Goal: Task Accomplishment & Management: Use online tool/utility

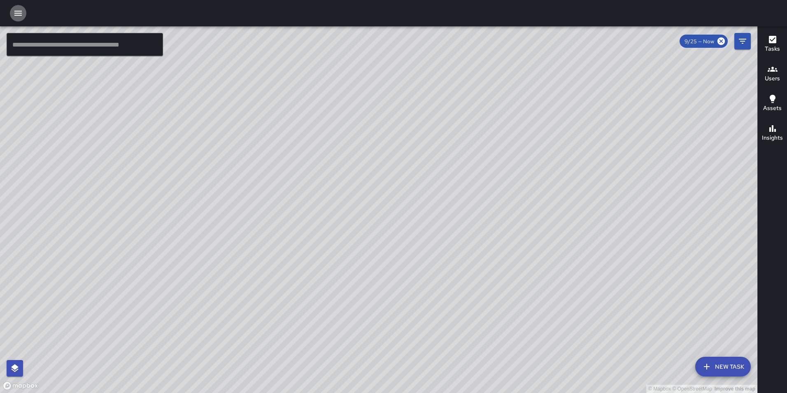
click at [14, 9] on icon "button" at bounding box center [18, 13] width 10 height 10
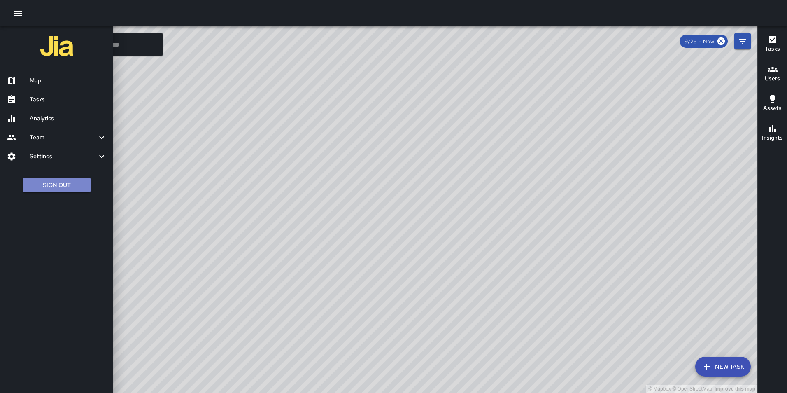
click at [69, 185] on button "Sign Out" at bounding box center [57, 184] width 68 height 15
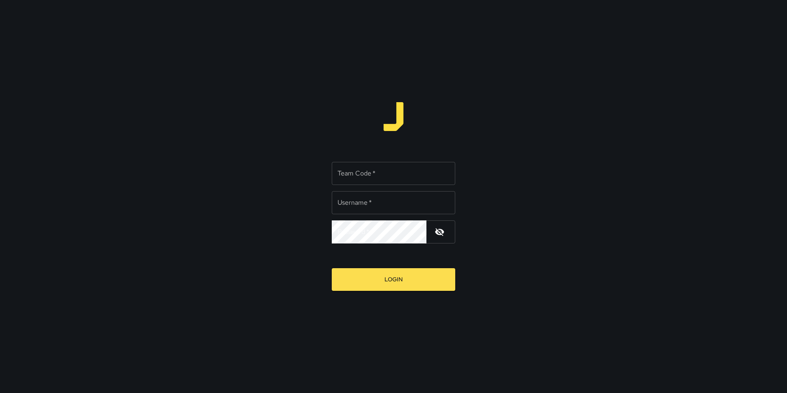
type input "**********"
click at [388, 168] on input "Team Code   *" at bounding box center [394, 173] width 124 height 23
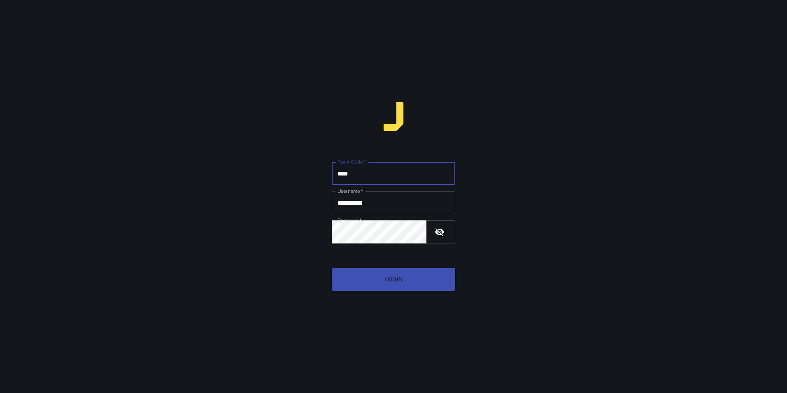
type input "****"
click at [382, 285] on button "Login" at bounding box center [394, 279] width 124 height 23
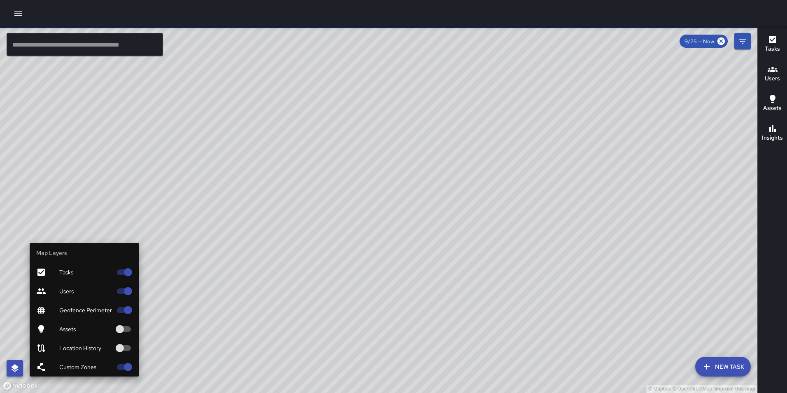
click at [9, 373] on button "button" at bounding box center [15, 368] width 16 height 16
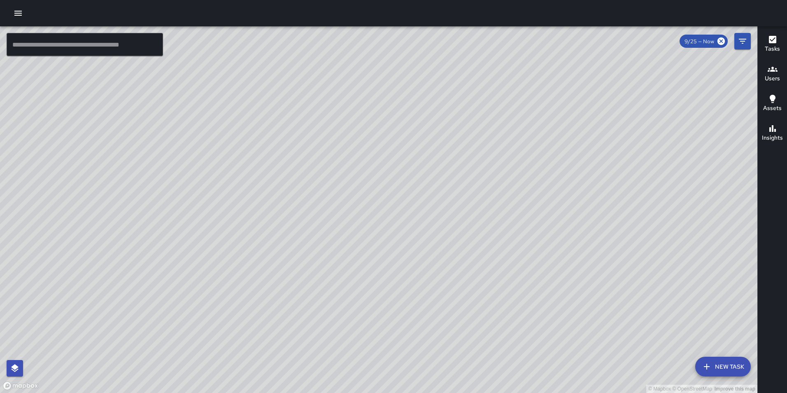
click at [217, 4] on div at bounding box center [393, 13] width 787 height 26
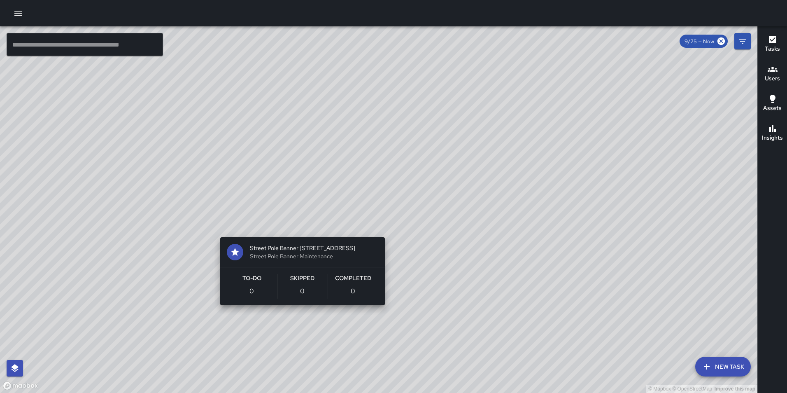
click at [296, 226] on div "© Mapbox © OpenStreetMap Improve this map Street Pole Banner [GEOGRAPHIC_DATA] …" at bounding box center [379, 209] width 758 height 366
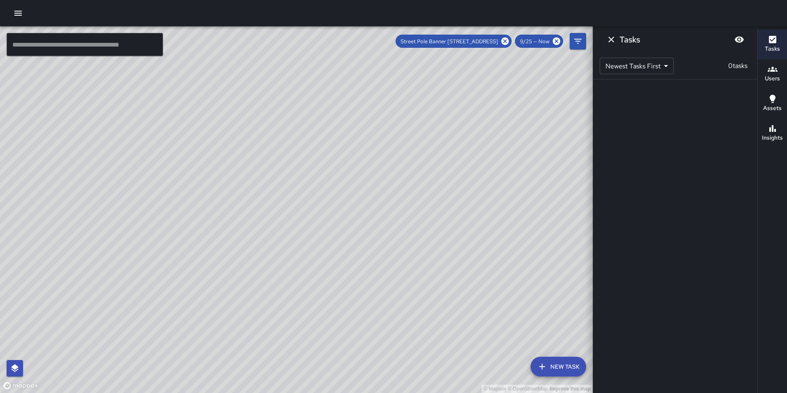
click at [770, 102] on icon "button" at bounding box center [773, 99] width 10 height 10
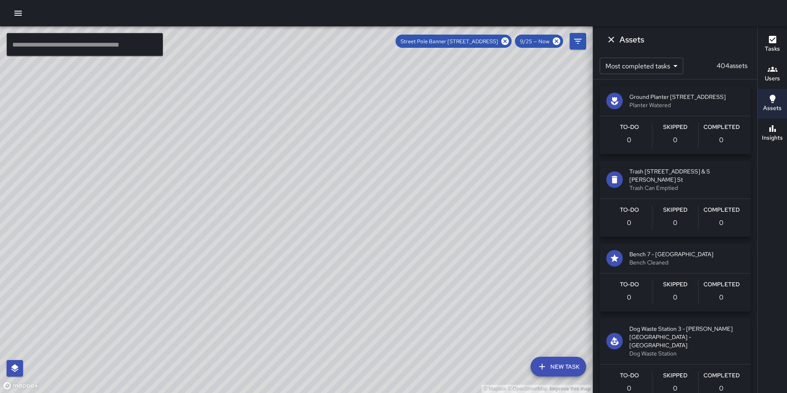
click at [613, 41] on icon "Dismiss" at bounding box center [611, 40] width 6 height 6
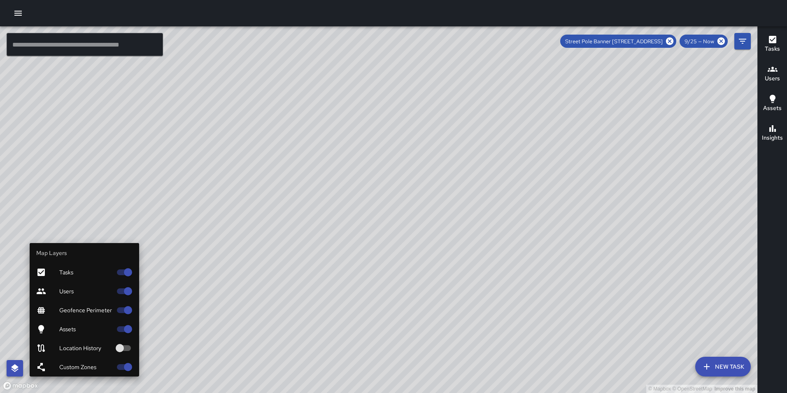
click at [16, 366] on icon "button" at bounding box center [14, 368] width 7 height 8
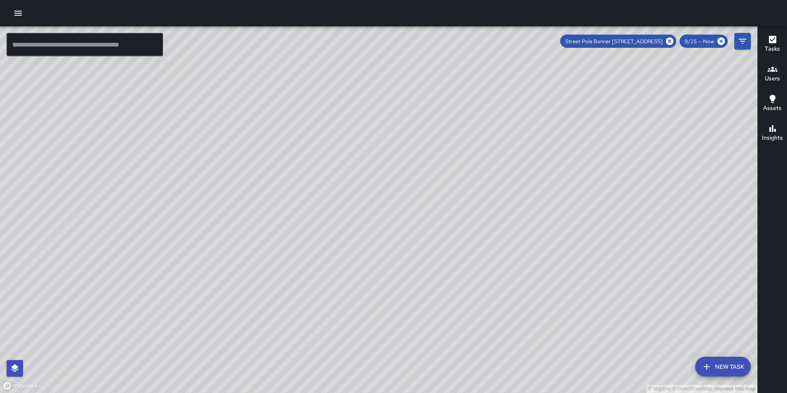
click at [126, 189] on div "© Mapbox © OpenStreetMap Improve this map" at bounding box center [379, 209] width 758 height 366
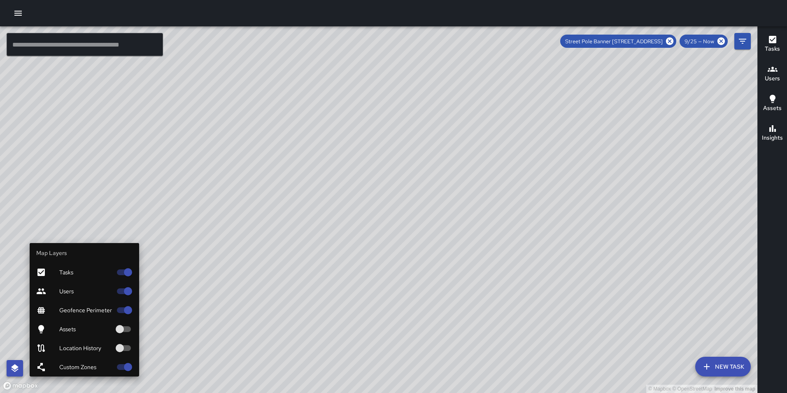
click at [9, 368] on button "button" at bounding box center [15, 368] width 16 height 16
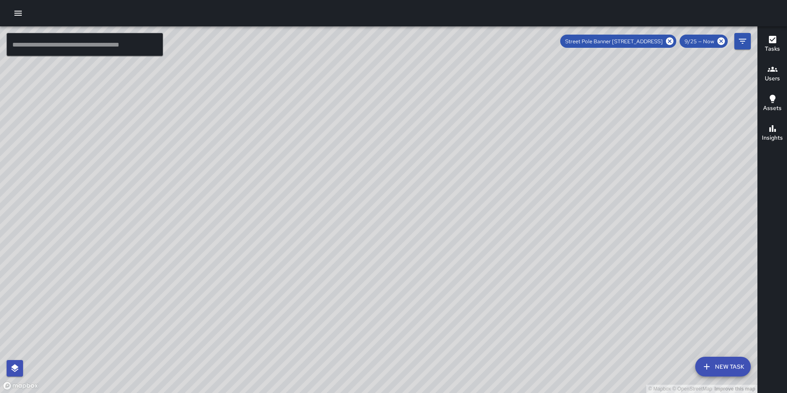
drag, startPoint x: 231, startPoint y: 263, endPoint x: 257, endPoint y: 230, distance: 41.3
click at [257, 230] on div "© Mapbox © OpenStreetMap Improve this map" at bounding box center [379, 209] width 758 height 366
drag, startPoint x: 247, startPoint y: 212, endPoint x: 305, endPoint y: 188, distance: 62.4
click at [305, 188] on div "© Mapbox © OpenStreetMap Improve this map" at bounding box center [379, 209] width 758 height 366
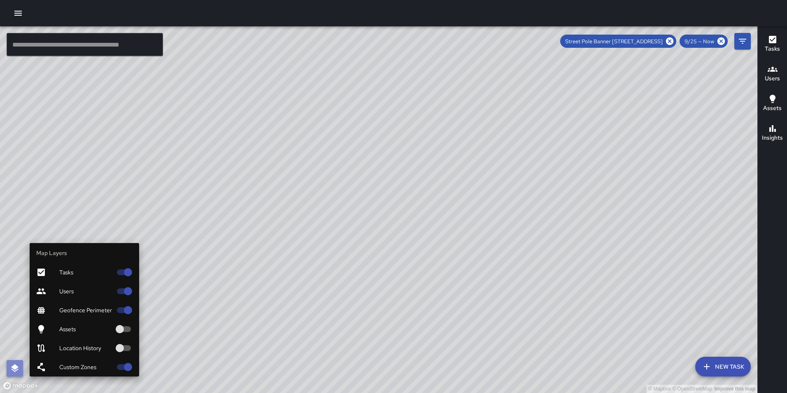
click at [17, 370] on icon "button" at bounding box center [15, 368] width 10 height 10
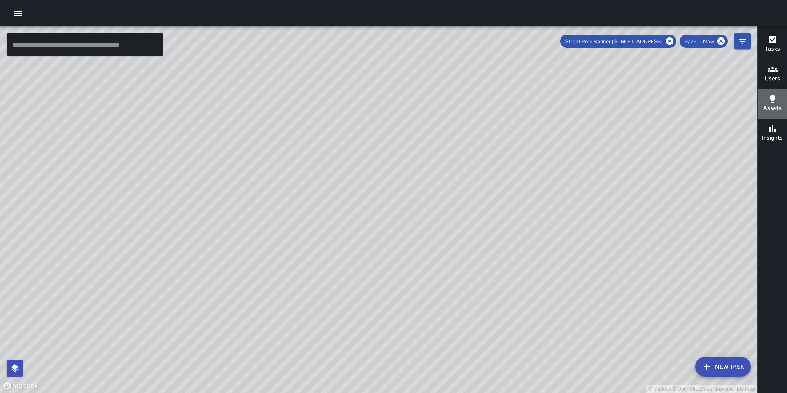
click at [776, 102] on icon "button" at bounding box center [773, 99] width 10 height 10
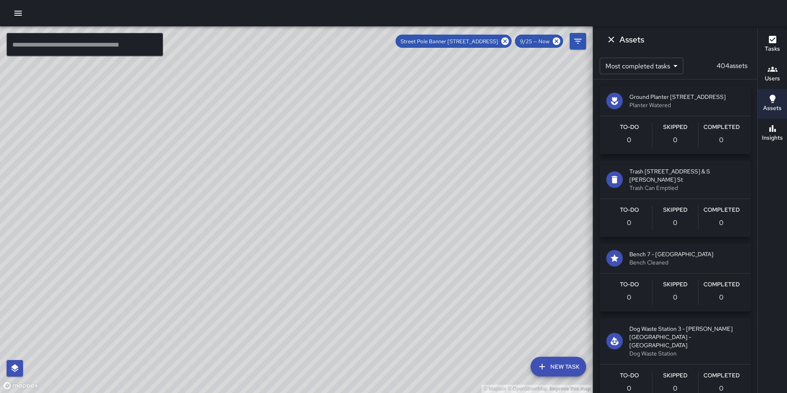
click at [650, 205] on div "To-Do 0" at bounding box center [629, 217] width 46 height 25
